Goal: Information Seeking & Learning: Learn about a topic

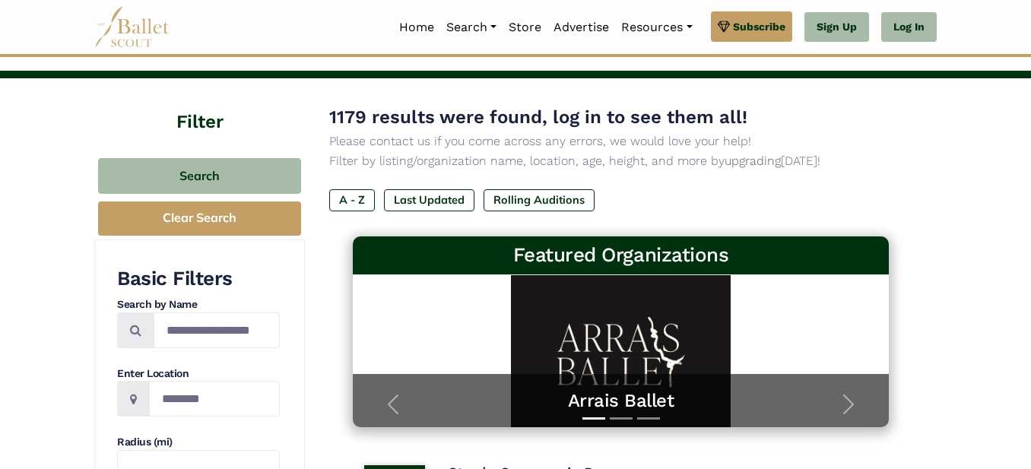
scroll to position [54, 0]
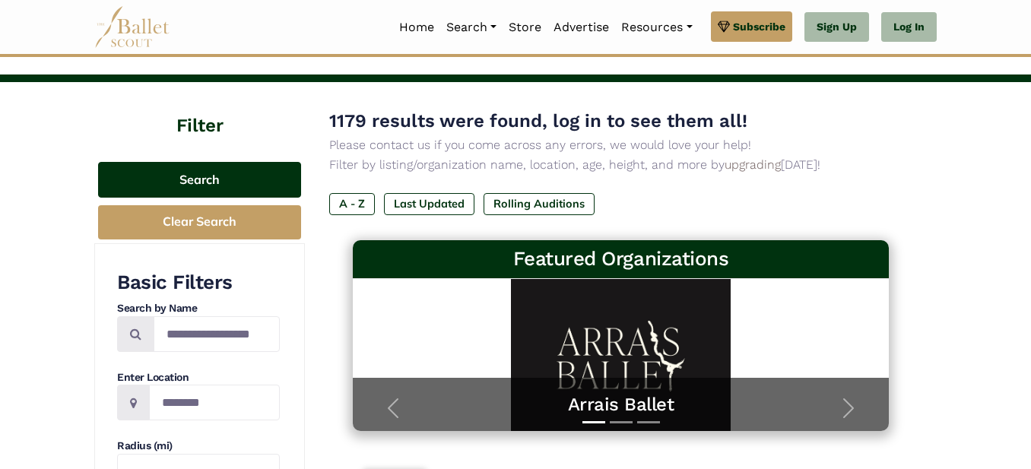
click at [205, 173] on button "Search" at bounding box center [199, 180] width 203 height 36
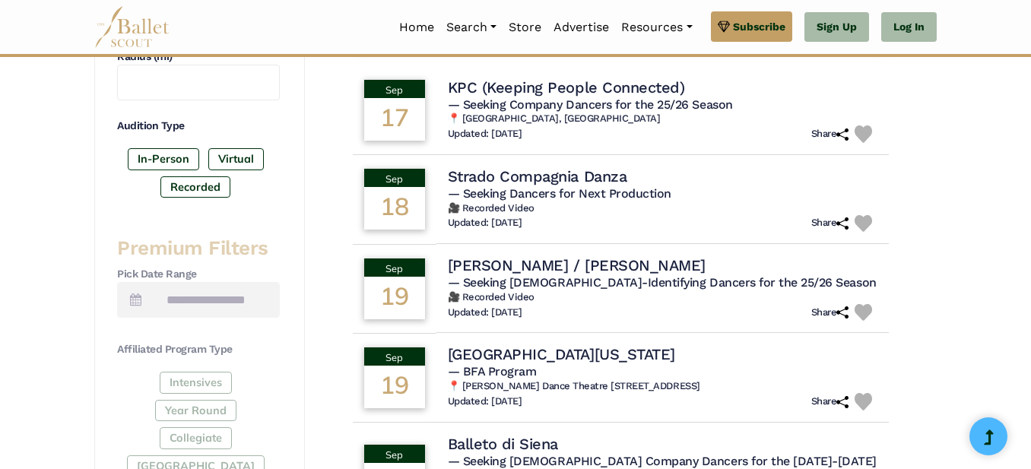
scroll to position [446, 0]
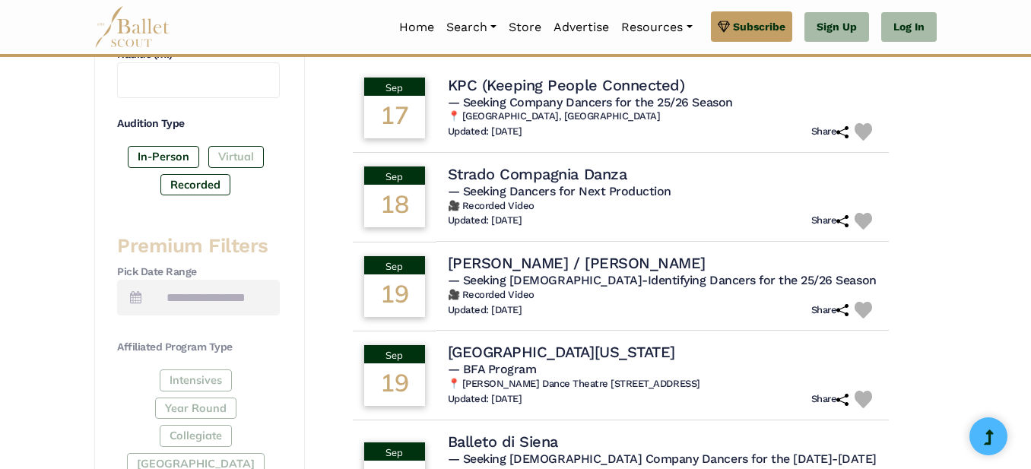
click at [248, 151] on label "Virtual" at bounding box center [236, 156] width 56 height 21
click at [204, 180] on label "Recorded" at bounding box center [195, 184] width 70 height 21
click at [238, 152] on label "Virtual" at bounding box center [236, 156] width 56 height 21
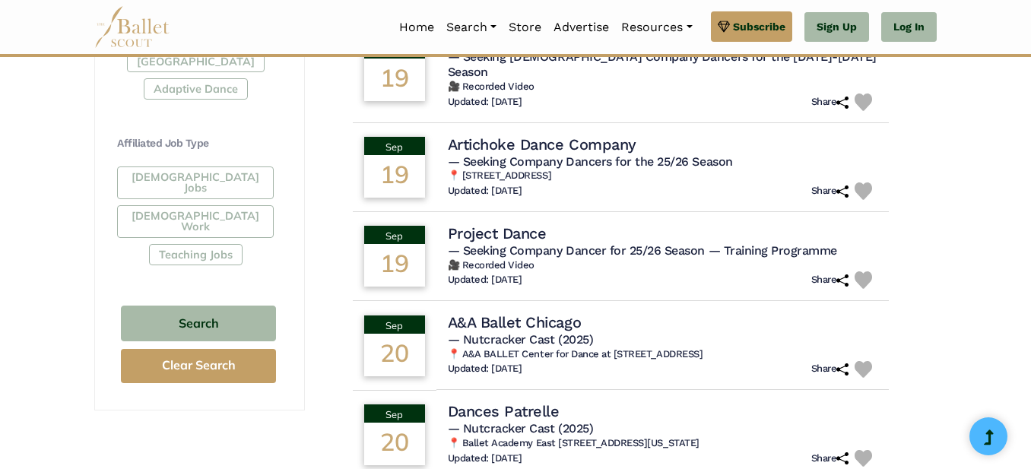
scroll to position [853, 0]
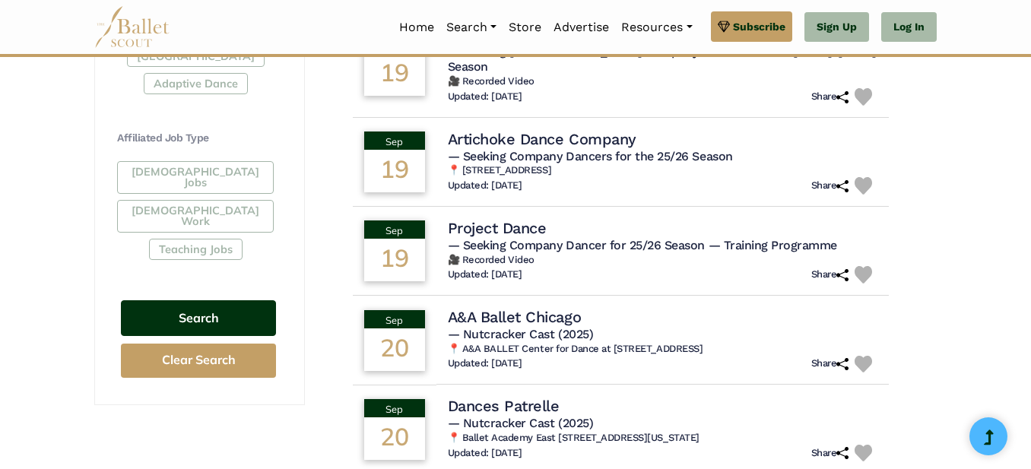
click at [211, 300] on button "Search" at bounding box center [198, 318] width 155 height 36
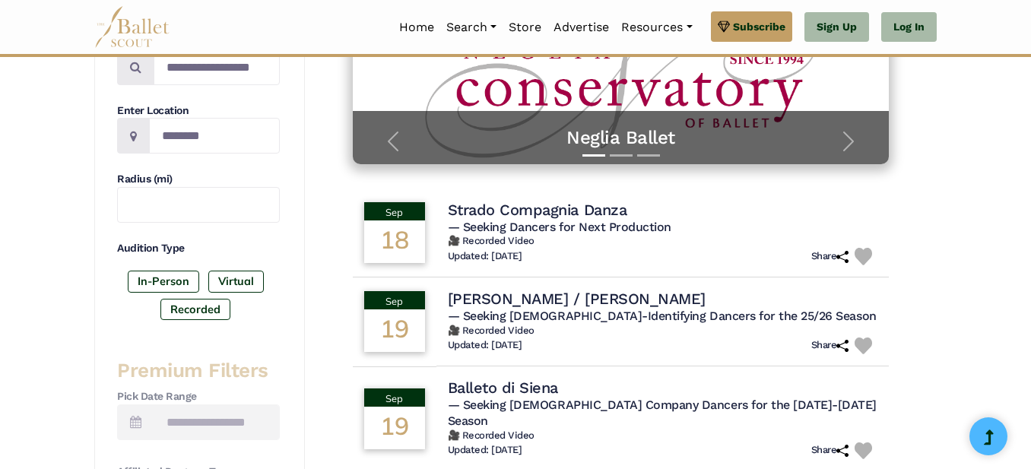
scroll to position [322, 0]
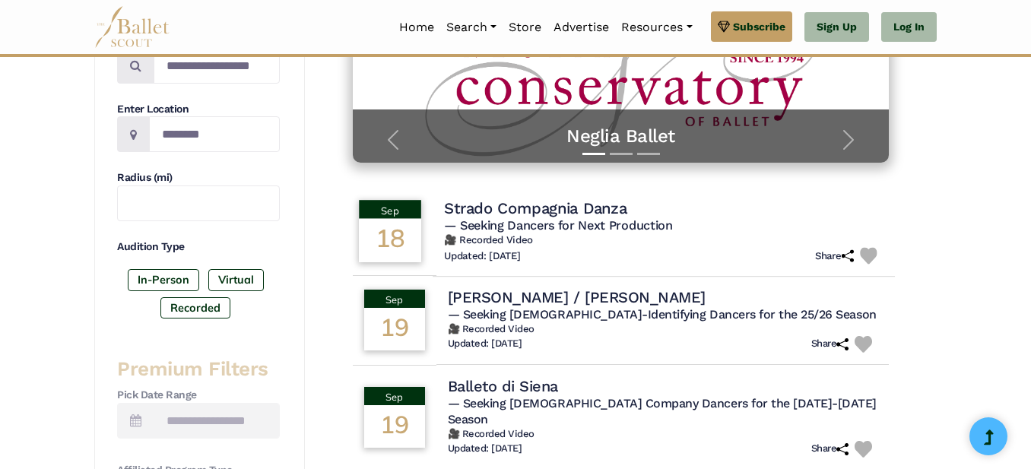
click at [535, 221] on span "— Seeking Dancers for Next Production" at bounding box center [558, 224] width 228 height 14
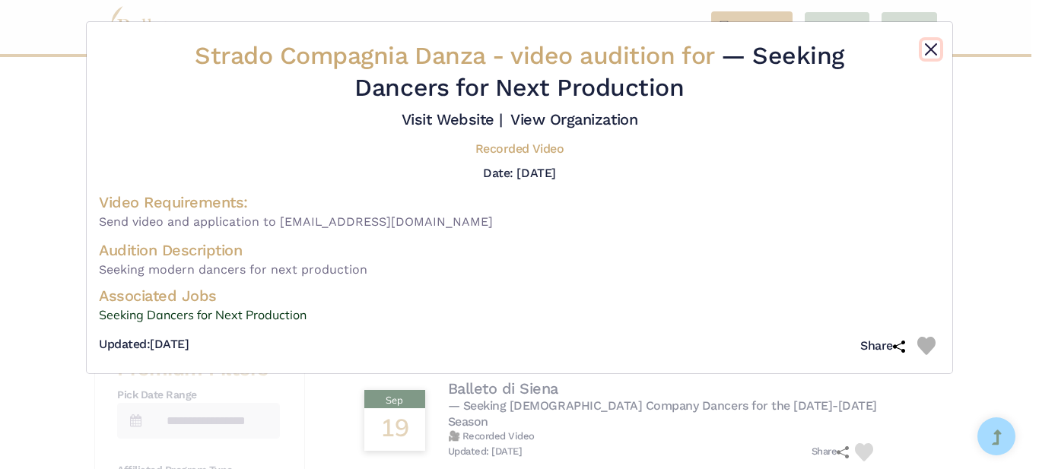
click at [924, 46] on button "Close" at bounding box center [931, 49] width 18 height 18
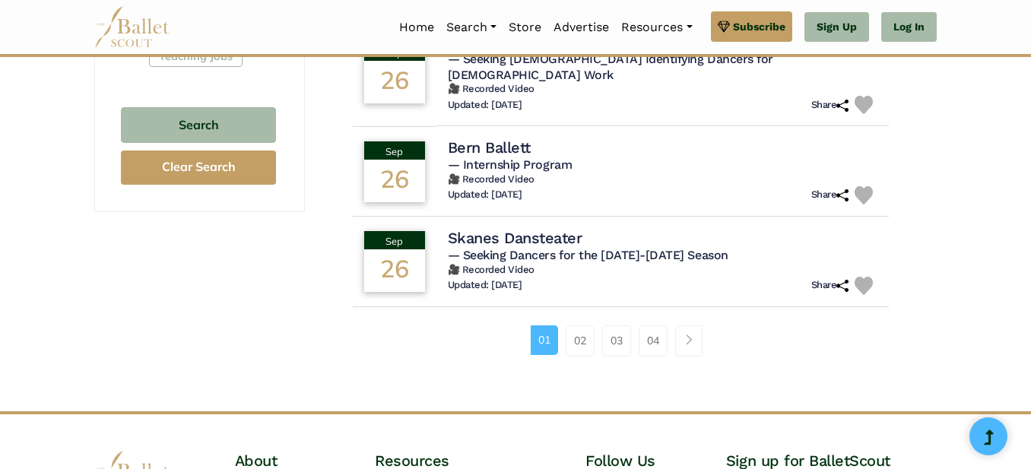
scroll to position [1045, 0]
click at [552, 265] on h6 "🎥 Recorded Video" at bounding box center [663, 271] width 430 height 13
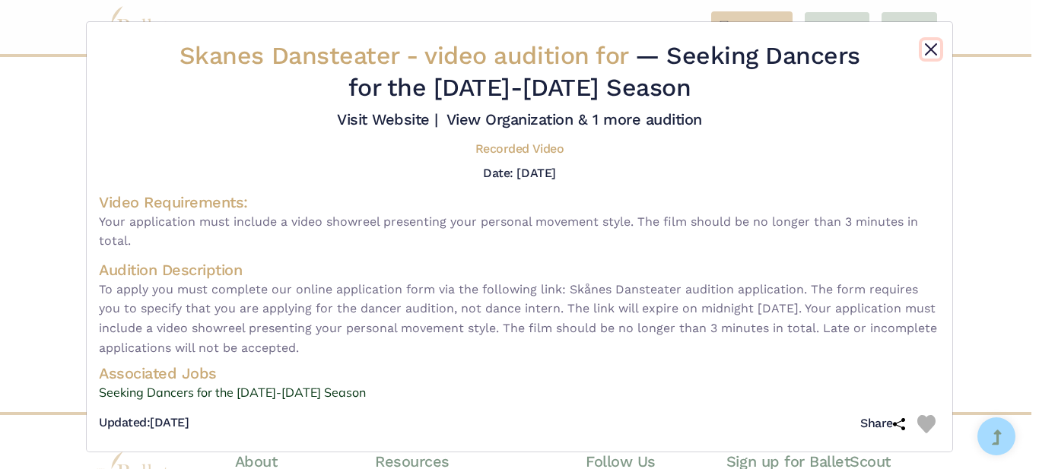
click at [922, 48] on button "Close" at bounding box center [931, 49] width 18 height 18
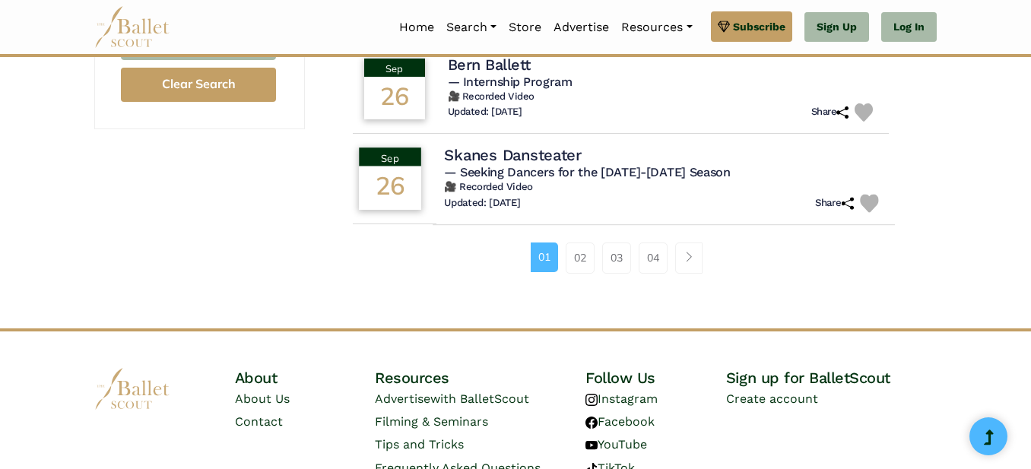
scroll to position [1159, 0]
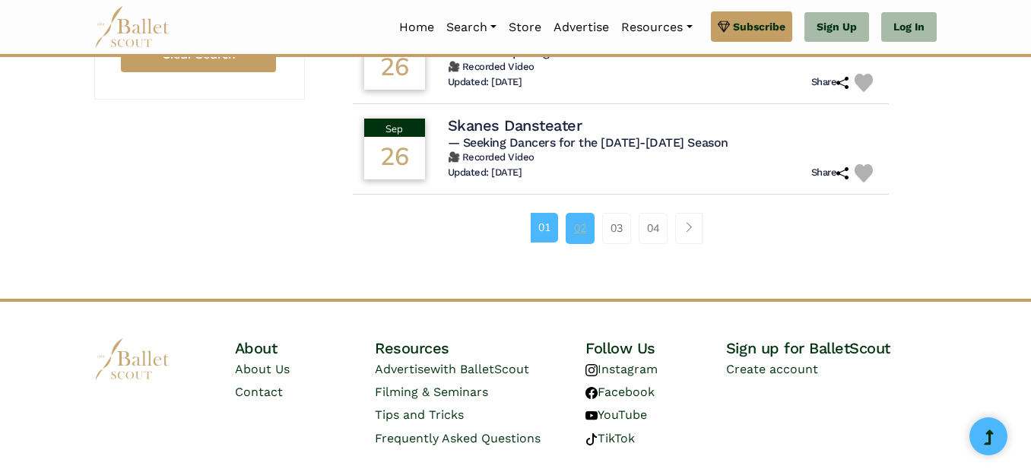
click at [571, 213] on link "02" at bounding box center [580, 228] width 29 height 30
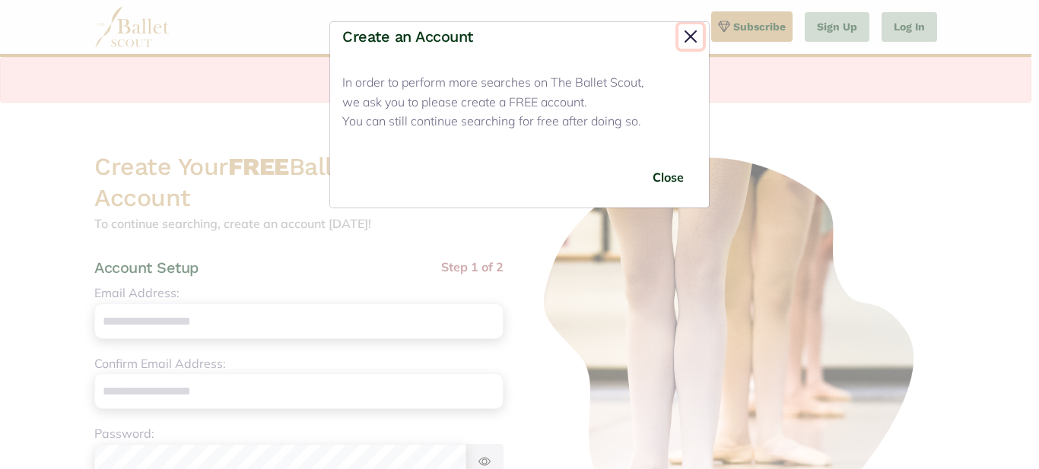
click at [690, 37] on button "Close" at bounding box center [690, 36] width 24 height 24
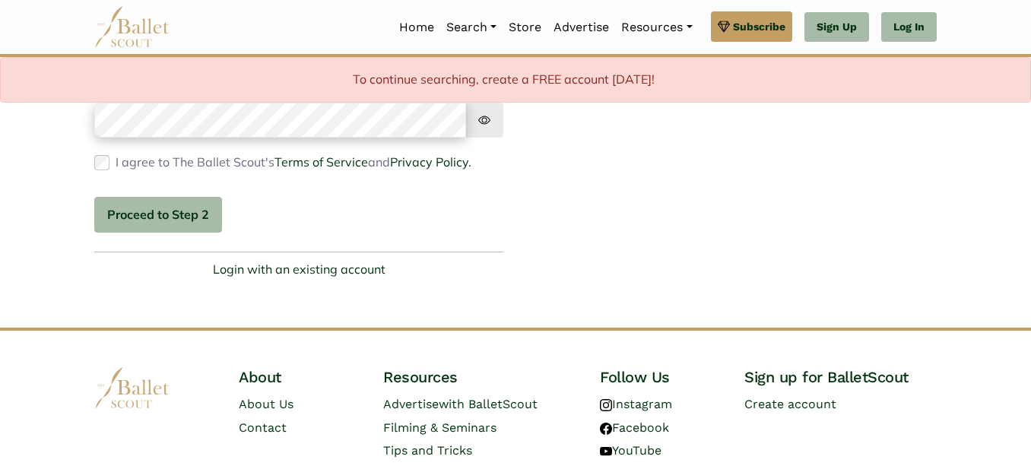
scroll to position [544, 0]
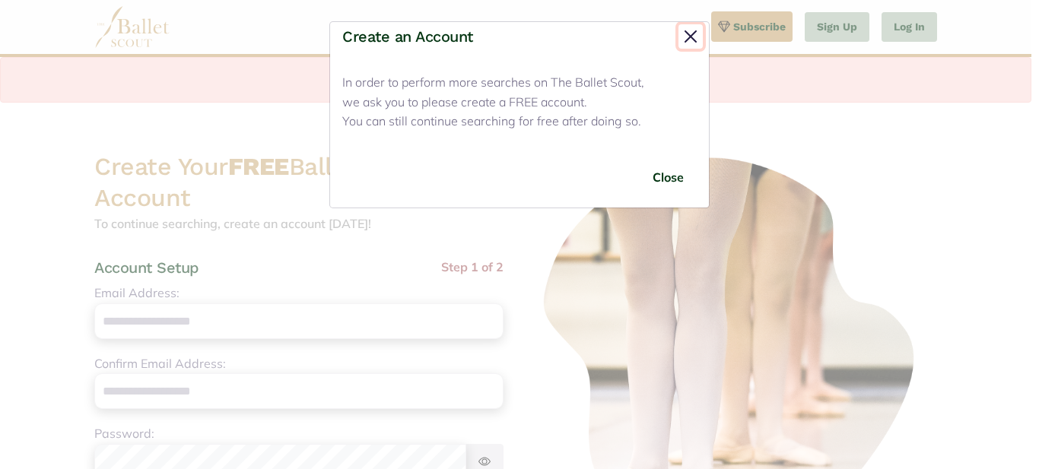
click at [691, 34] on button "Close" at bounding box center [690, 36] width 24 height 24
click at [664, 173] on button "Close" at bounding box center [667, 178] width 57 height 36
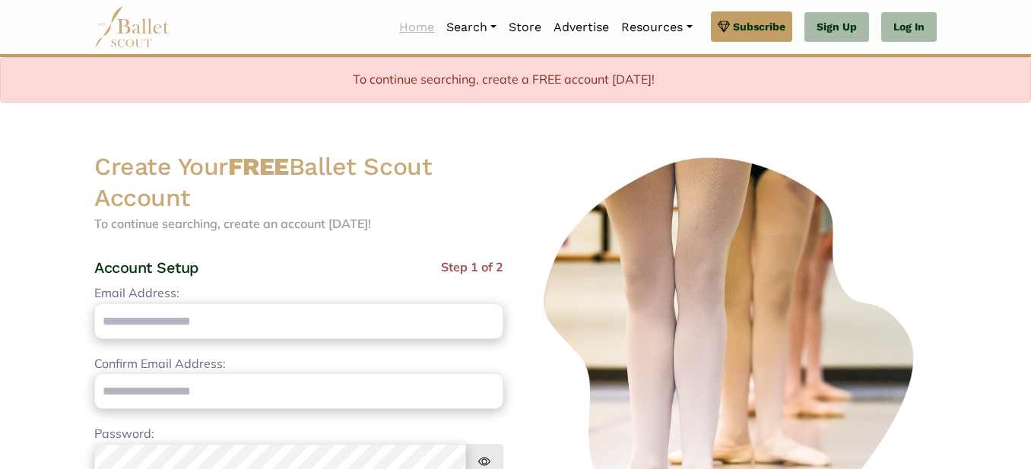
click at [409, 28] on link "Home" at bounding box center [416, 27] width 47 height 32
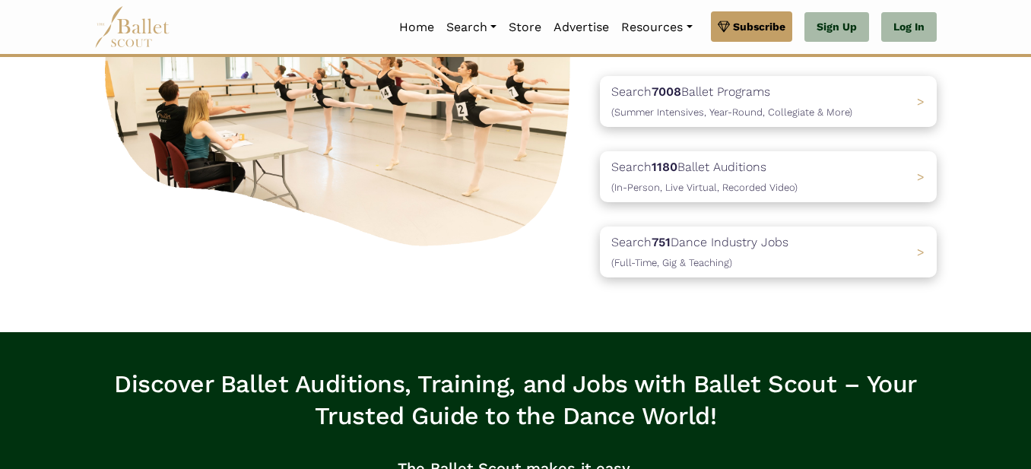
scroll to position [219, 0]
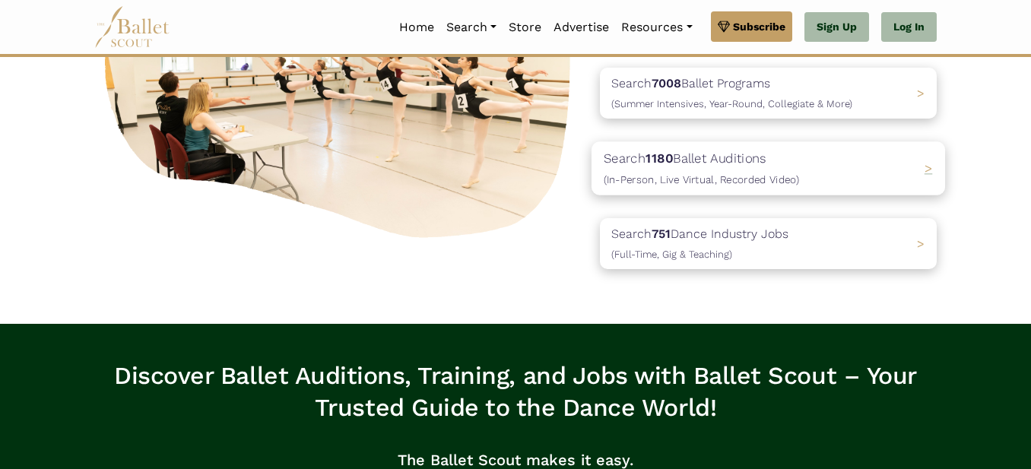
click at [707, 166] on p "Search 1180 Ballet Auditions (In-Person, Live Virtual, Recorded Video)" at bounding box center [701, 168] width 195 height 41
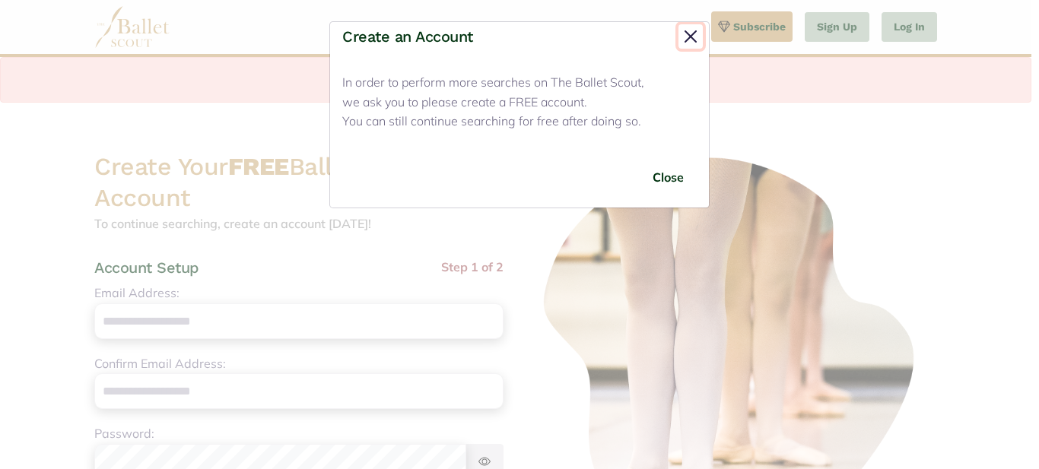
click at [693, 30] on button "Close" at bounding box center [690, 36] width 24 height 24
